Goal: Find specific page/section

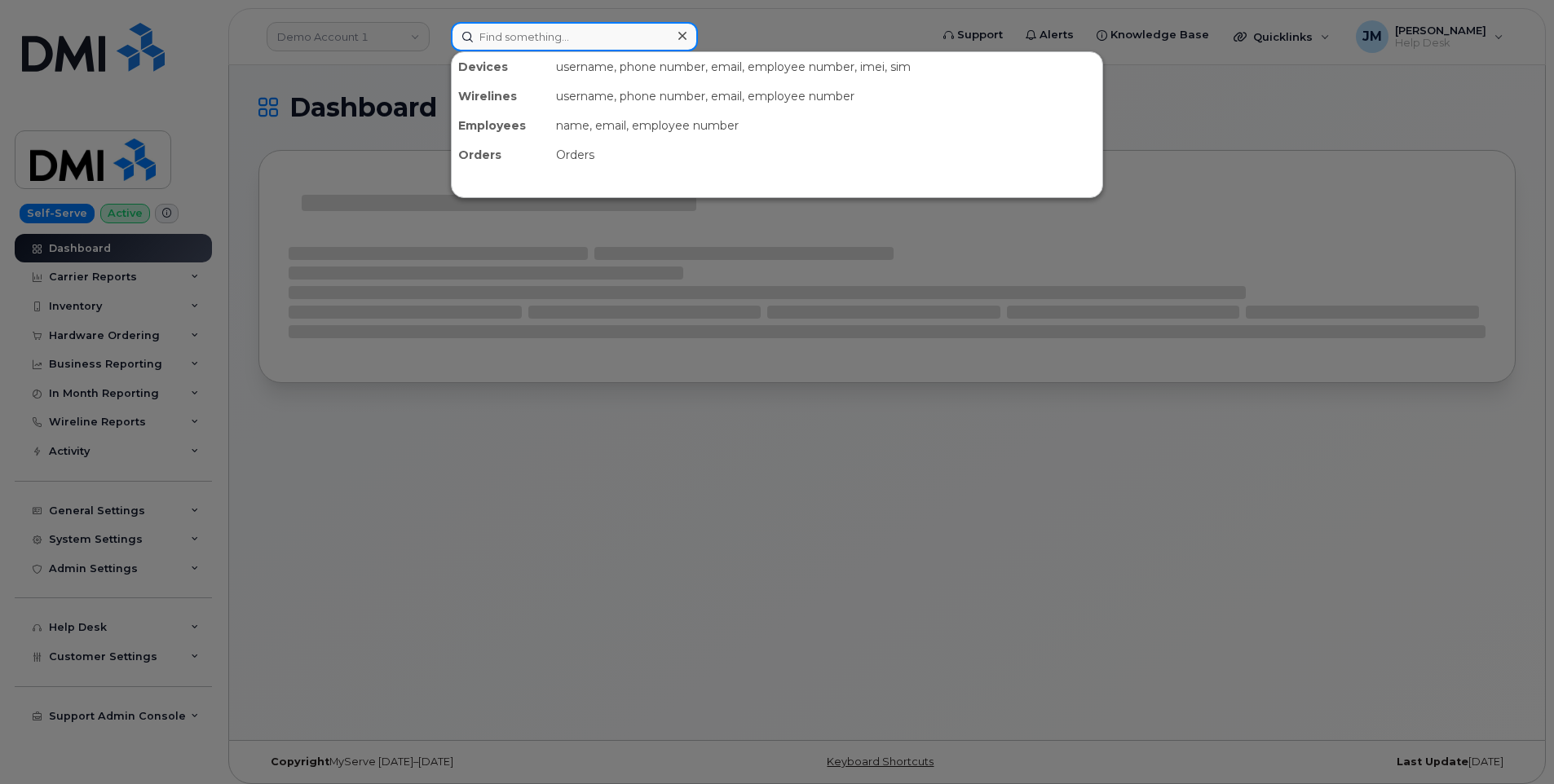
click at [516, 33] on input at bounding box center [573, 37] width 247 height 30
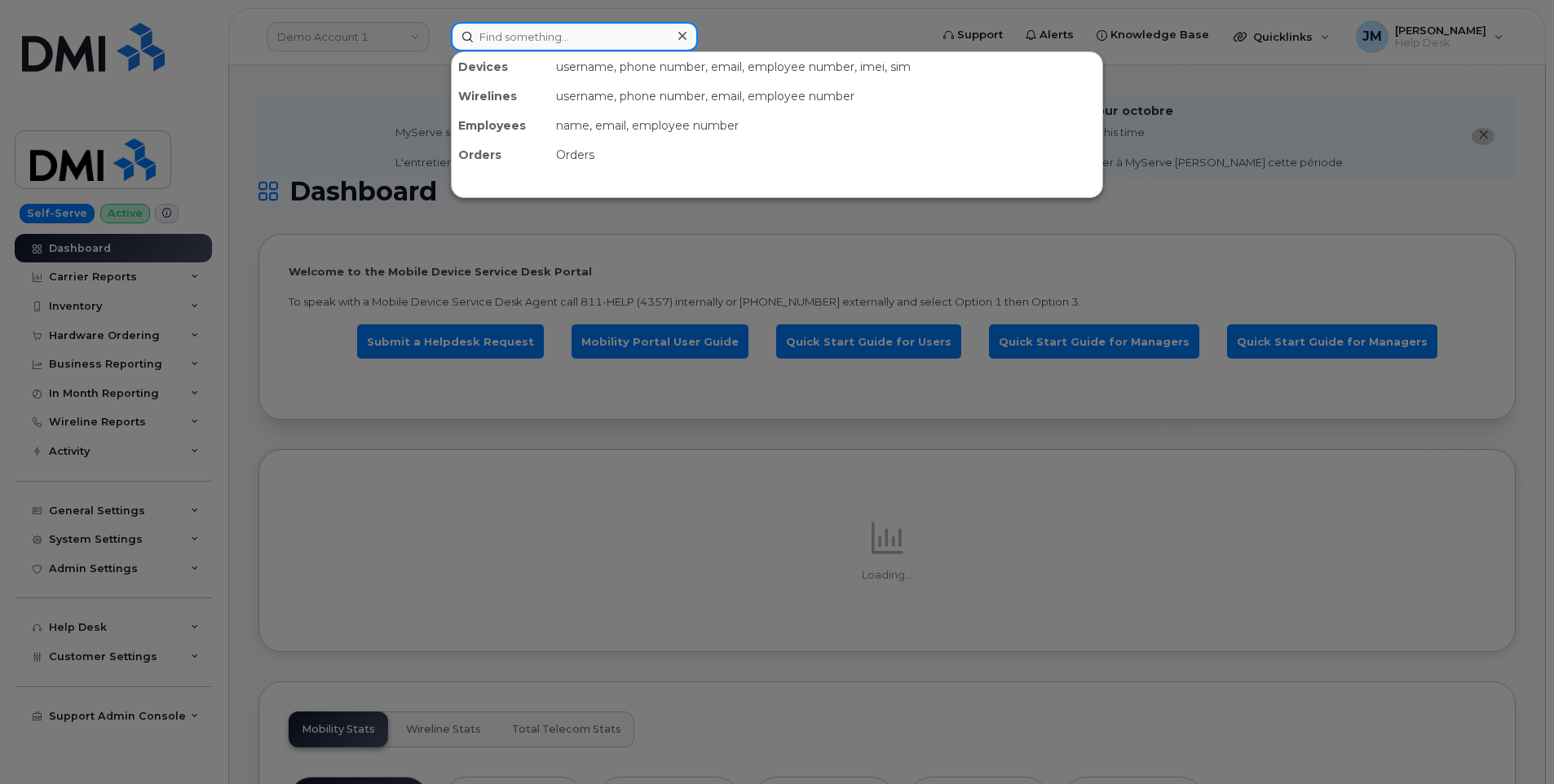
paste input "5712267804"
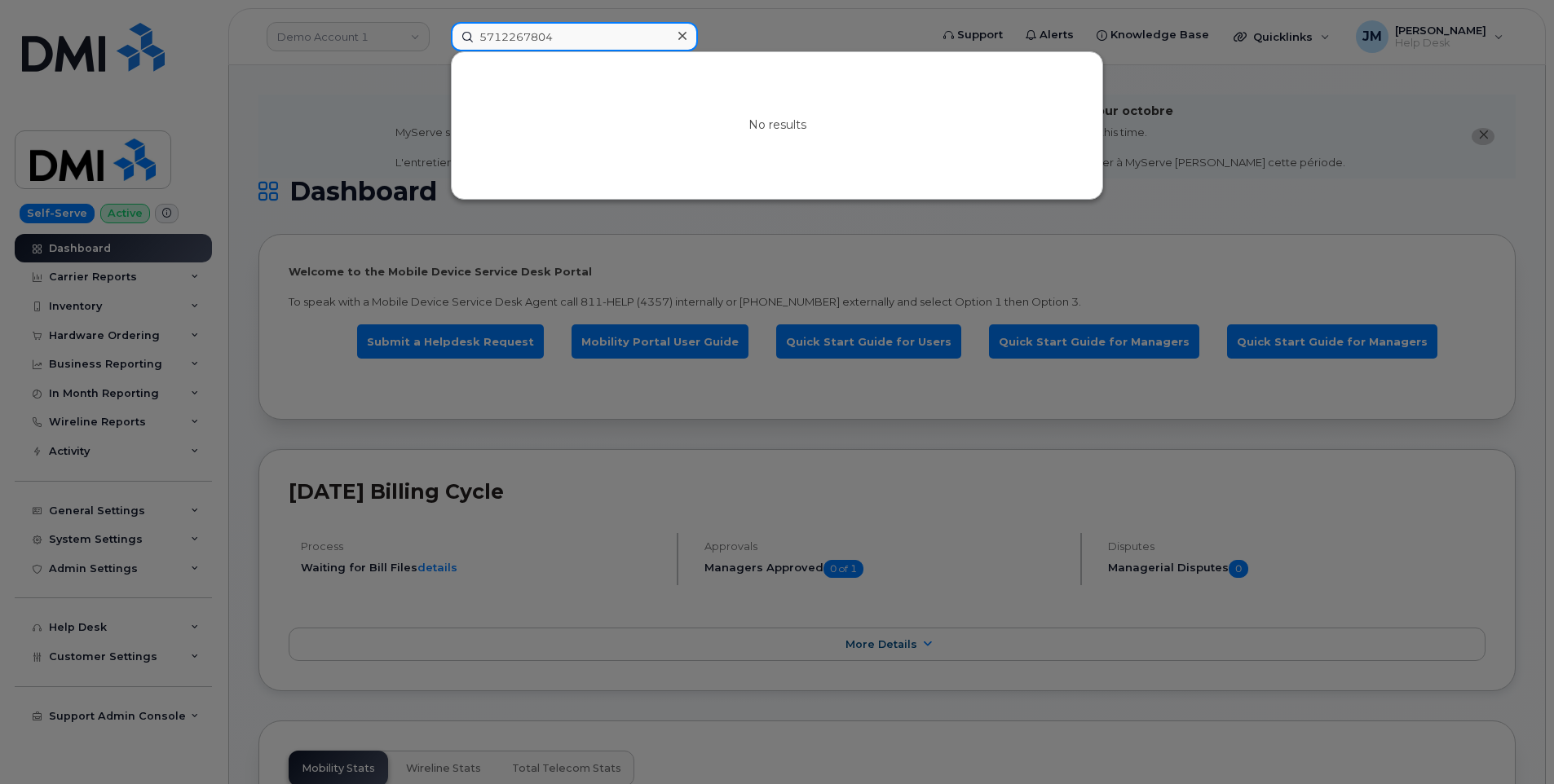
type input "5712267804"
click at [684, 33] on icon at bounding box center [682, 35] width 8 height 8
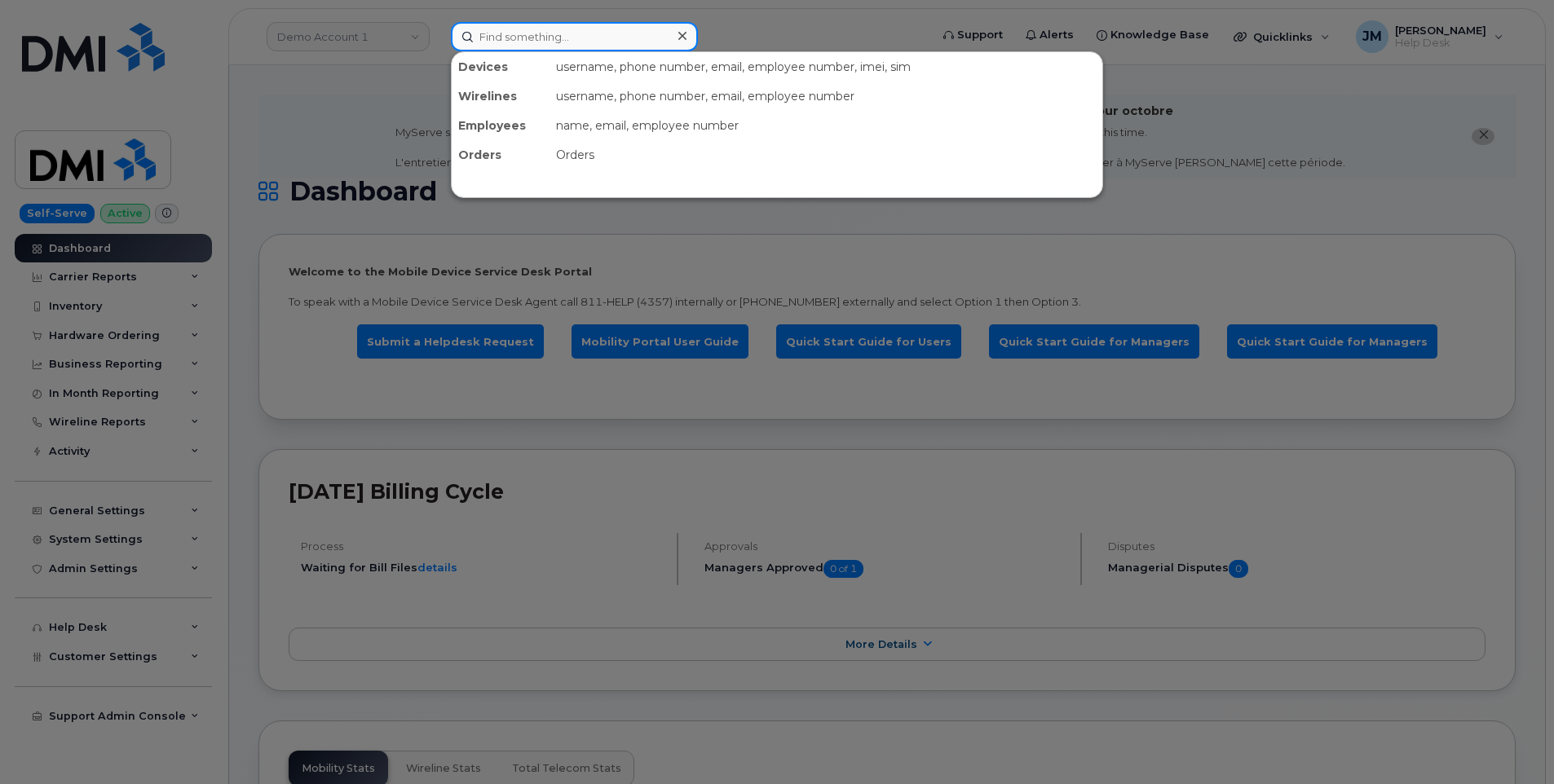
click at [648, 37] on input at bounding box center [573, 37] width 247 height 30
paste input "5712267804"
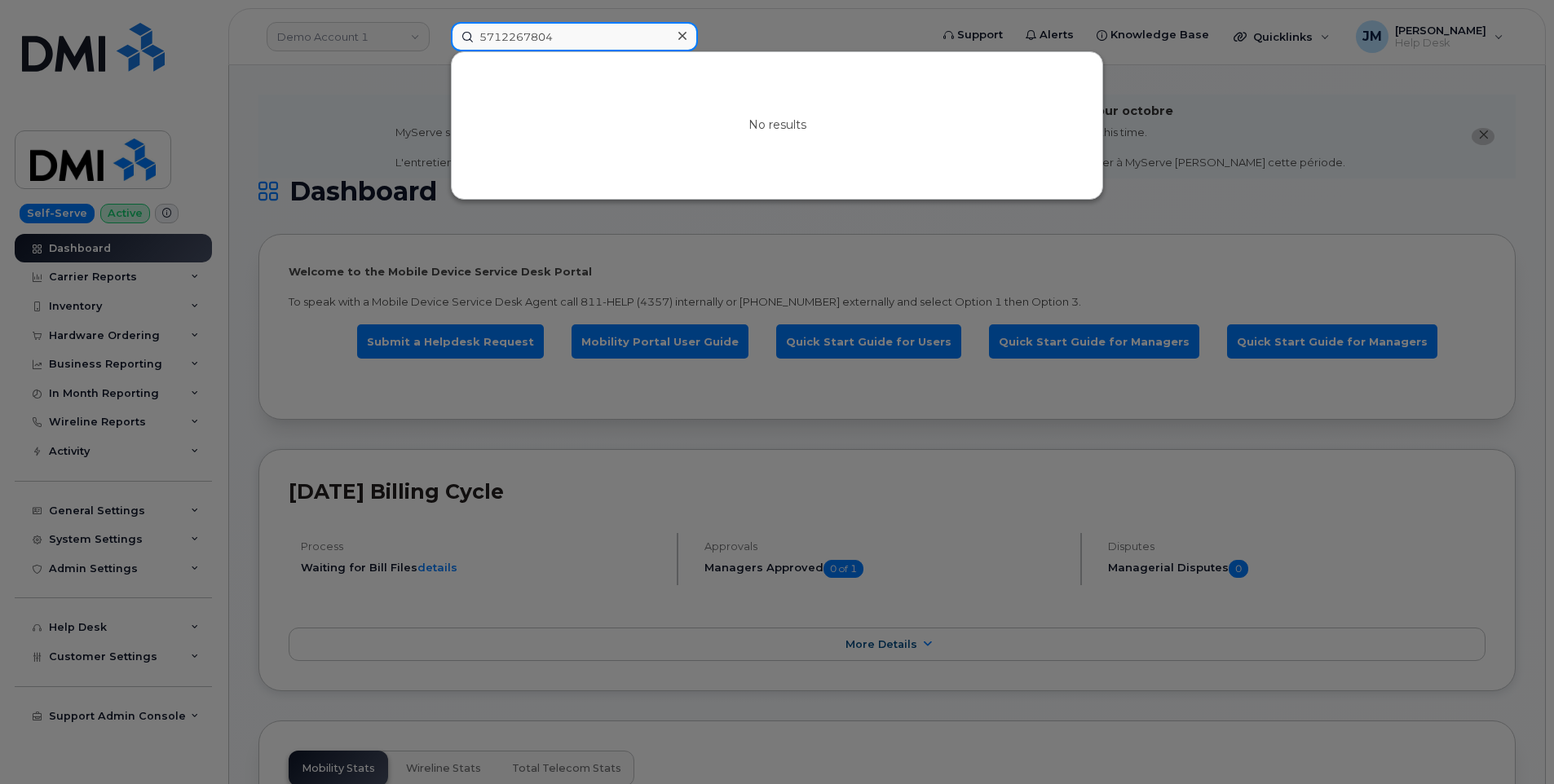
type input "5712267804"
